Goal: Use online tool/utility: Use online tool/utility

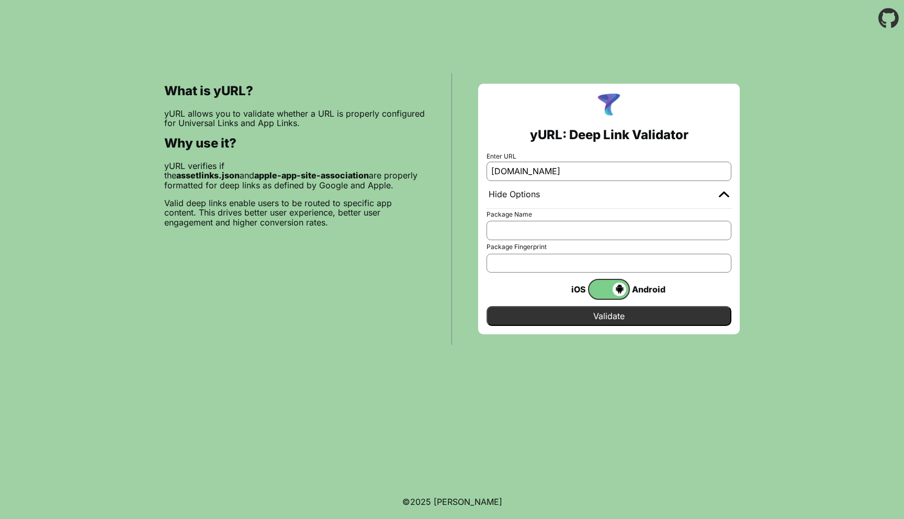
type input "[DOMAIN_NAME]"
click at [610, 286] on span at bounding box center [607, 290] width 37 height 14
click at [0, 0] on input "checkbox" at bounding box center [0, 0] width 0 height 0
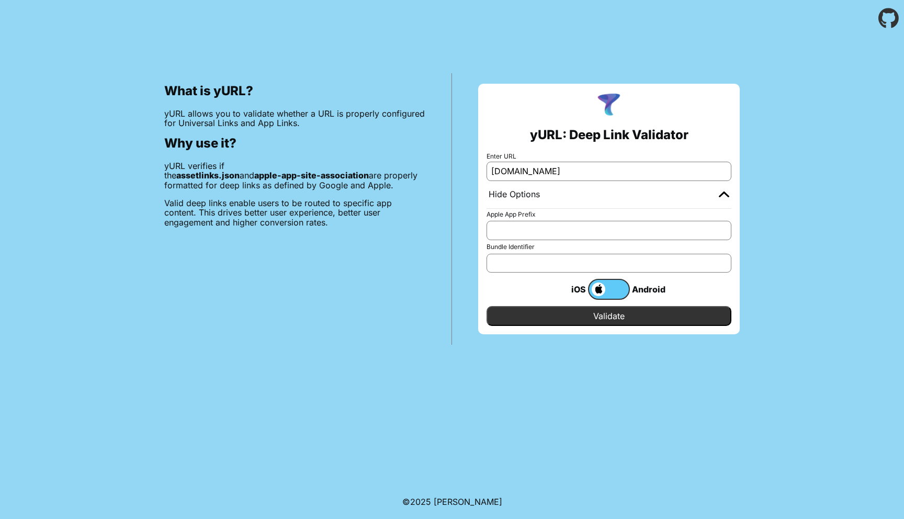
click at [560, 239] on input "Apple App Prefix" at bounding box center [609, 230] width 245 height 19
click at [556, 313] on input "Validate" at bounding box center [609, 316] width 245 height 20
